Goal: Check status: Check status

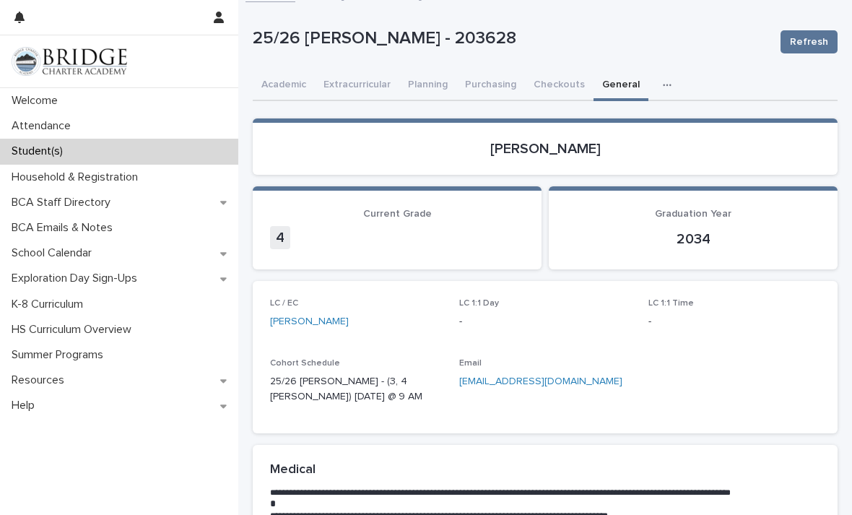
scroll to position [10, 0]
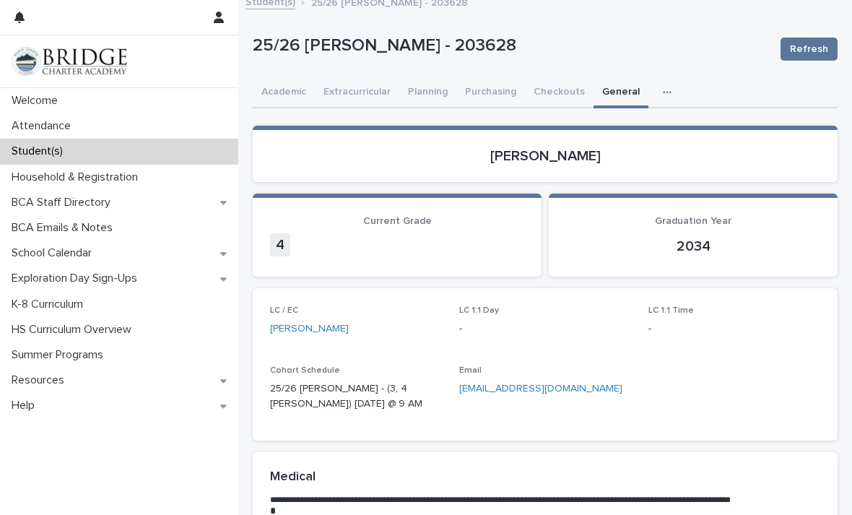
click at [295, 72] on div "25/26 [PERSON_NAME] - 203628 Refresh" at bounding box center [545, 49] width 585 height 58
click at [277, 95] on button "Academic" at bounding box center [284, 93] width 62 height 30
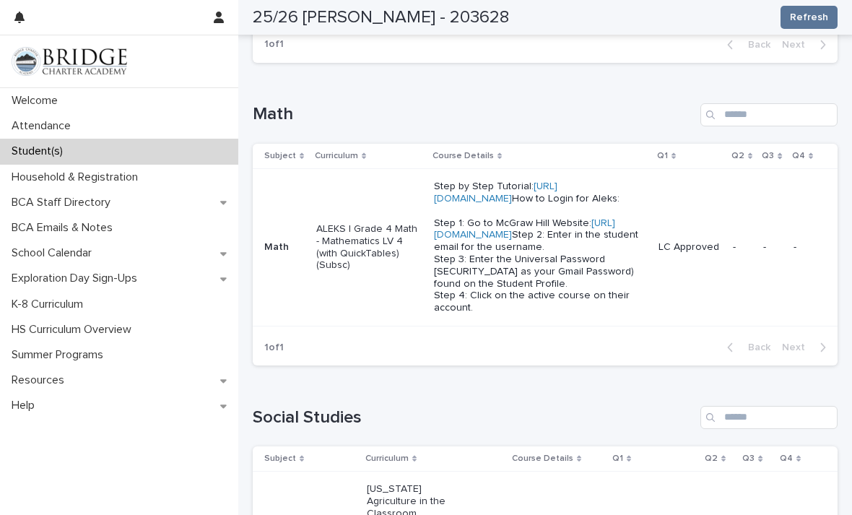
scroll to position [489, 0]
click at [526, 240] on link "[URL][DOMAIN_NAME]" at bounding box center [524, 228] width 181 height 22
